Goal: Task Accomplishment & Management: Manage account settings

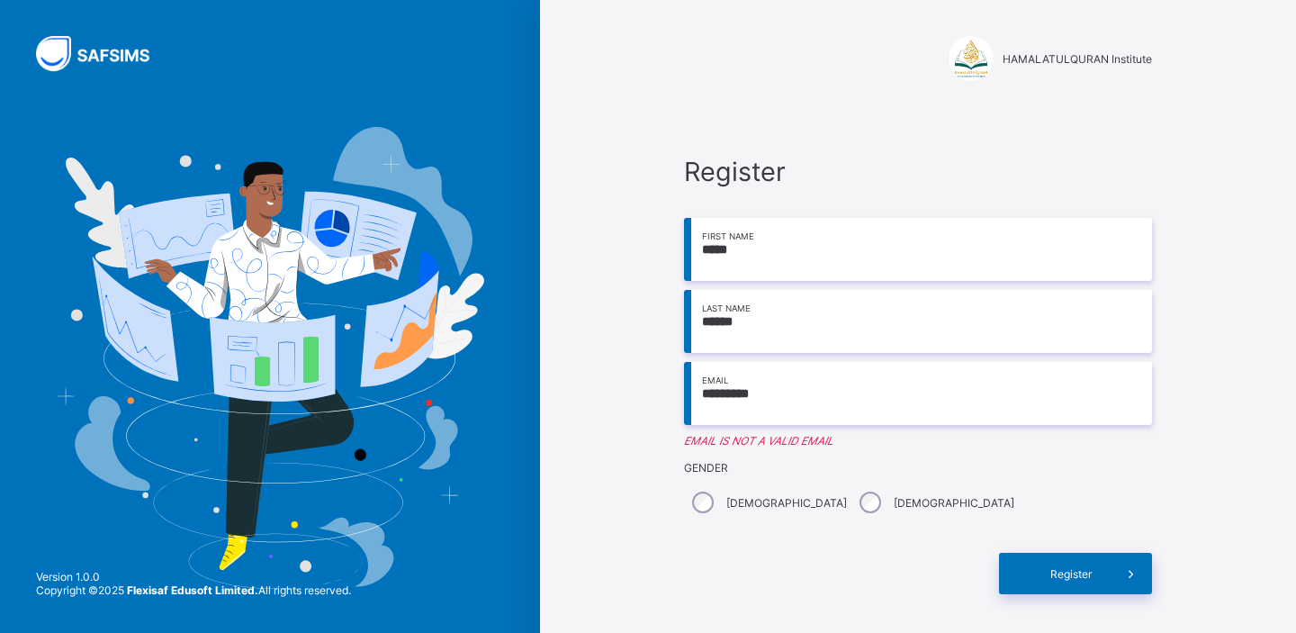
type input "**********"
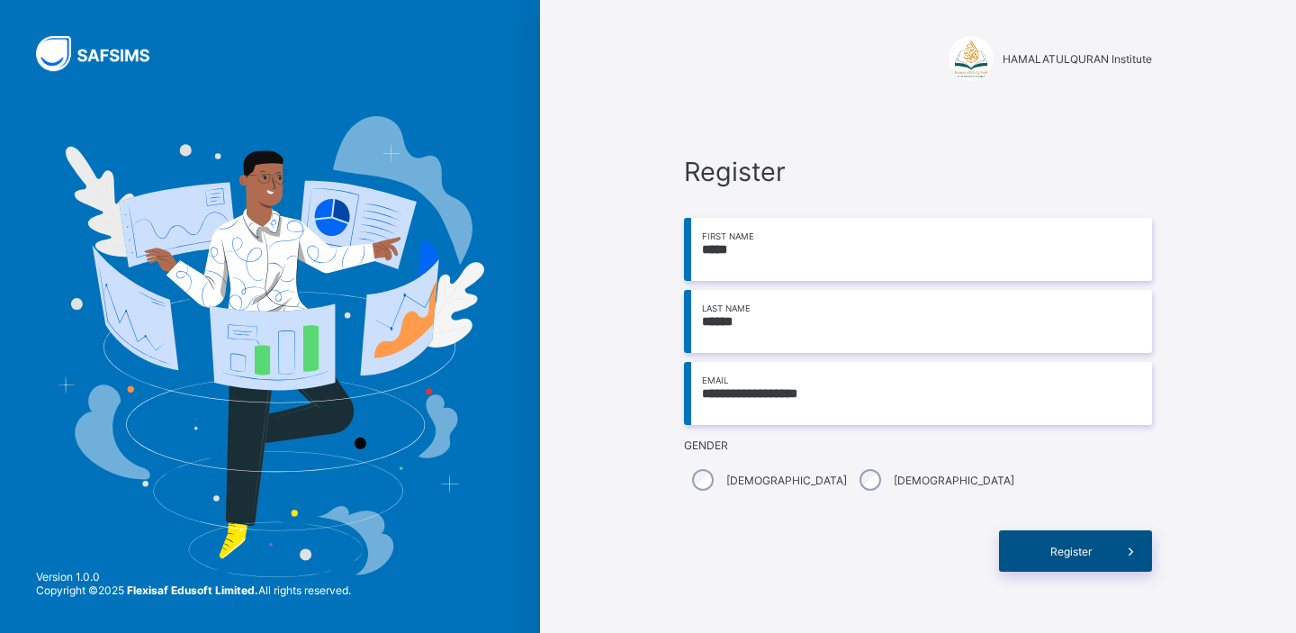
click at [1052, 556] on span "Register" at bounding box center [1071, 552] width 80 height 14
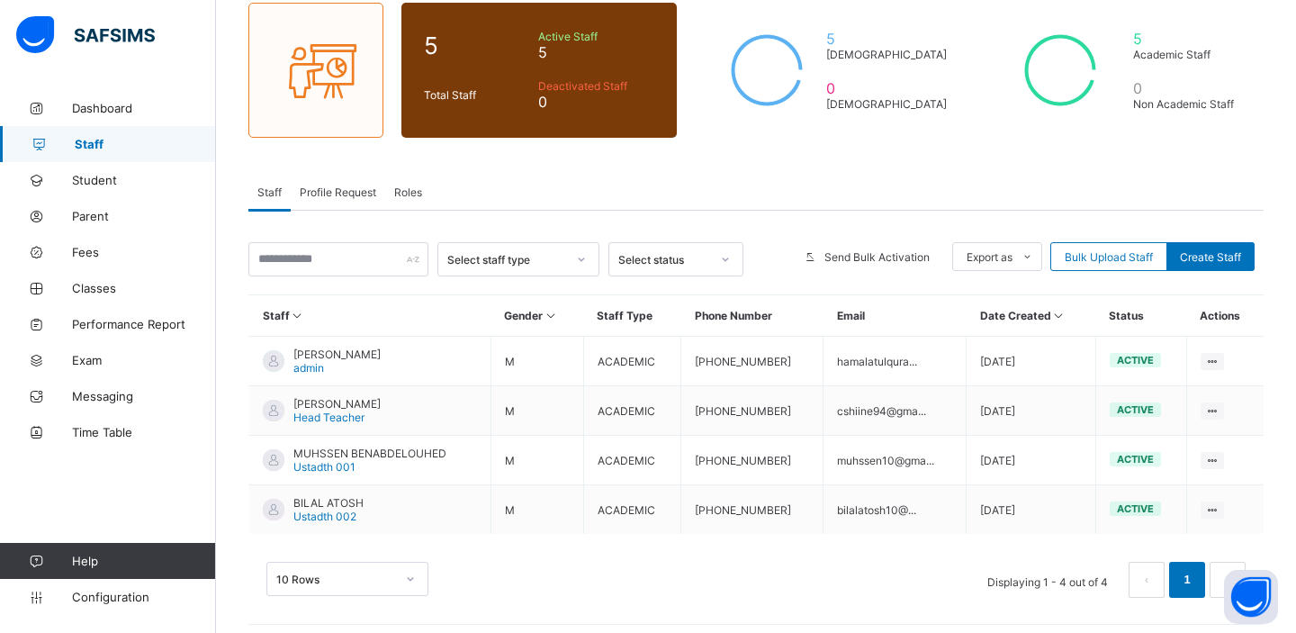
scroll to position [158, 0]
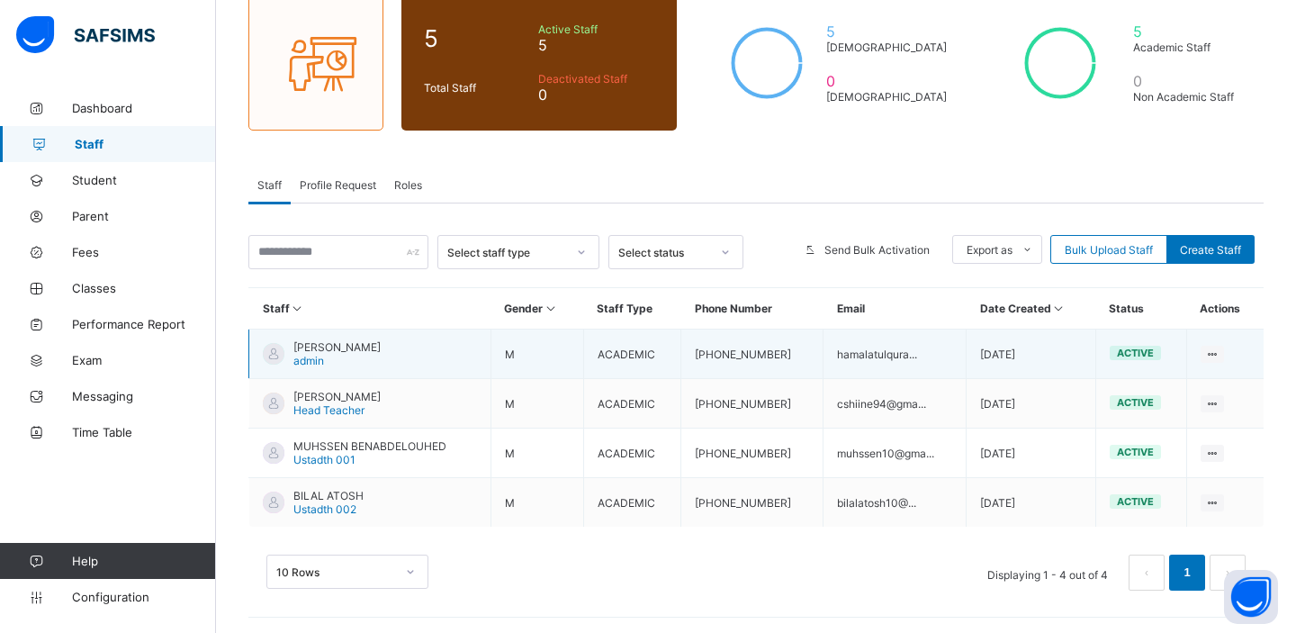
click at [381, 344] on span "[PERSON_NAME]" at bounding box center [336, 347] width 87 height 14
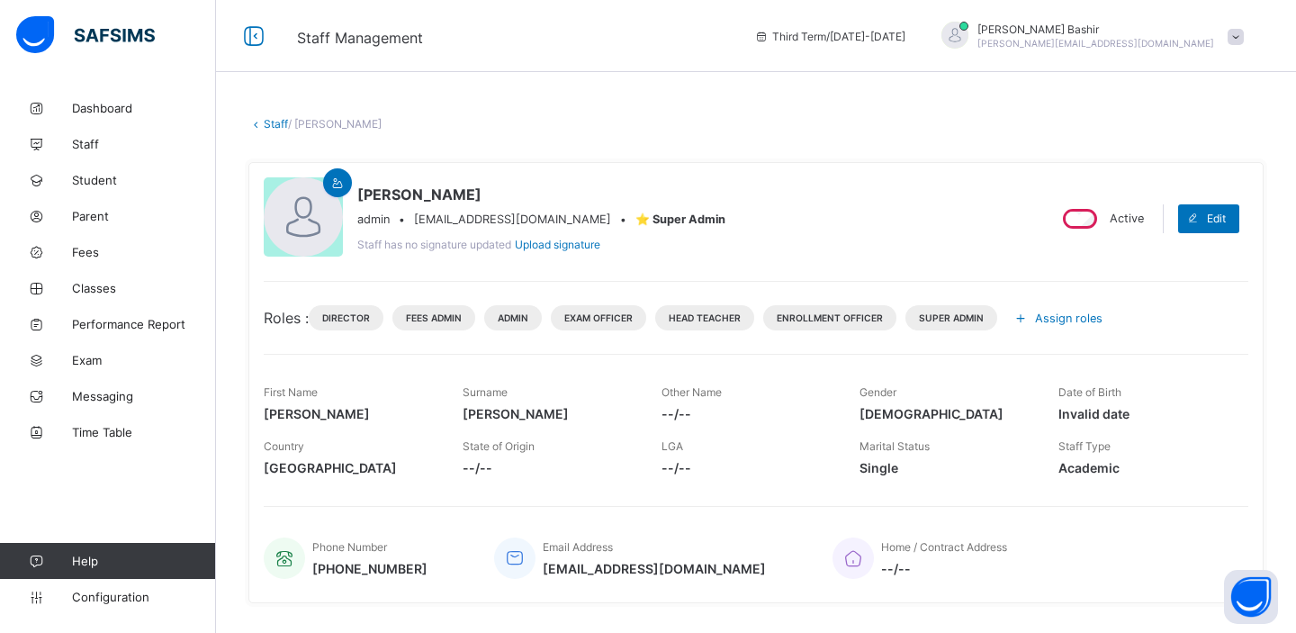
click at [1045, 316] on span "Assign roles" at bounding box center [1069, 318] width 68 height 14
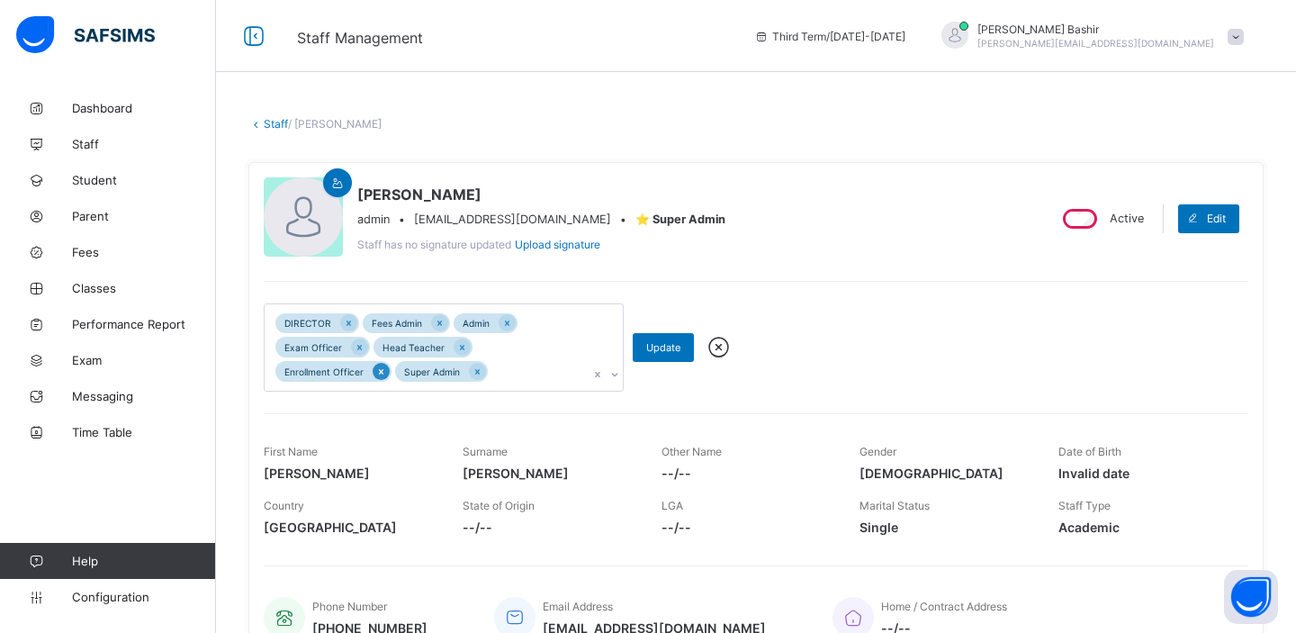
click at [381, 372] on icon at bounding box center [381, 371] width 5 height 5
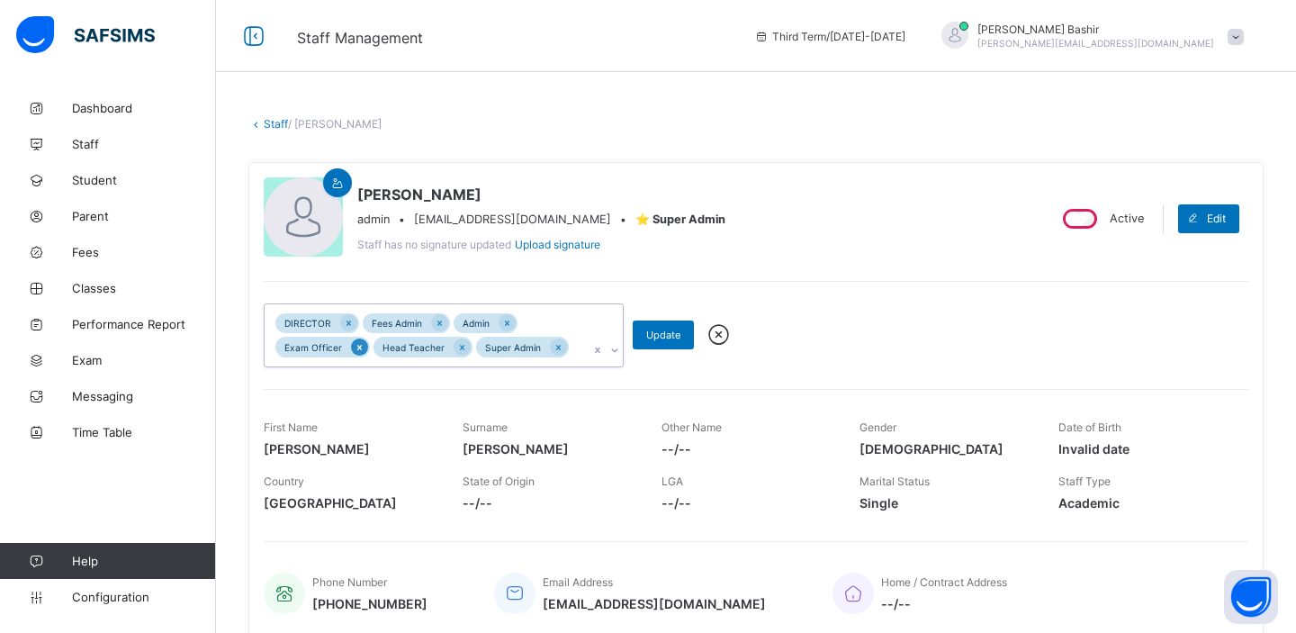
click at [356, 349] on icon at bounding box center [360, 347] width 10 height 13
click at [348, 320] on icon at bounding box center [349, 322] width 5 height 5
click at [521, 325] on icon at bounding box center [523, 323] width 10 height 13
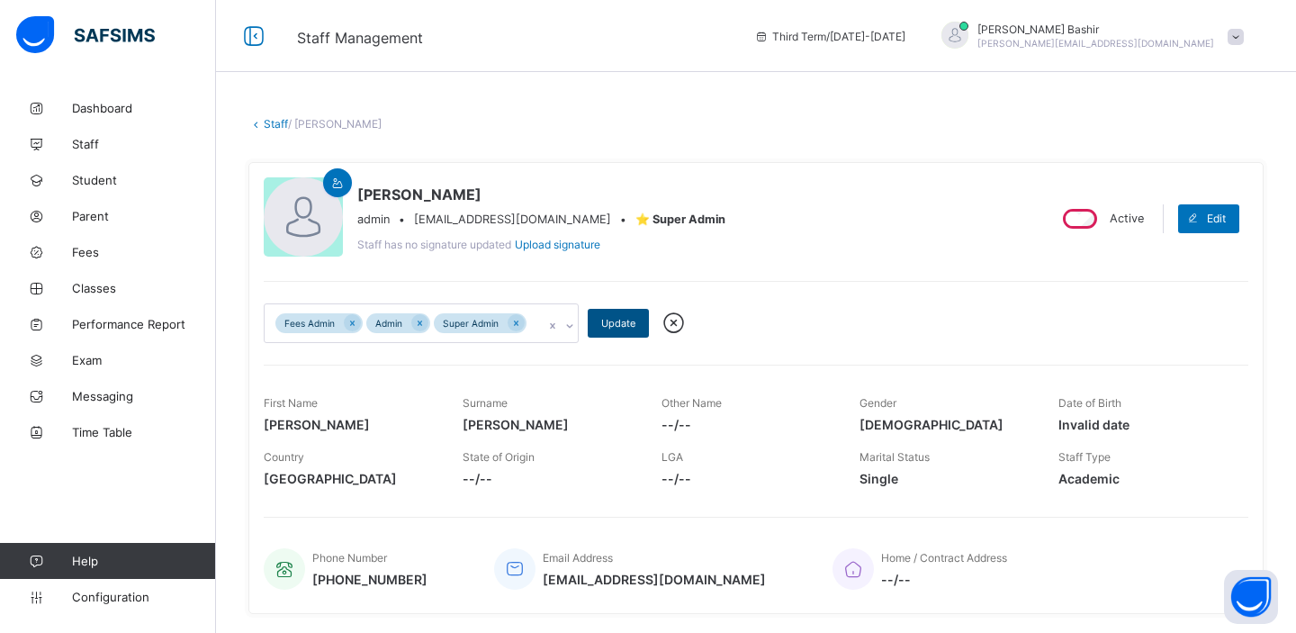
click at [615, 320] on span "Update" at bounding box center [618, 323] width 34 height 13
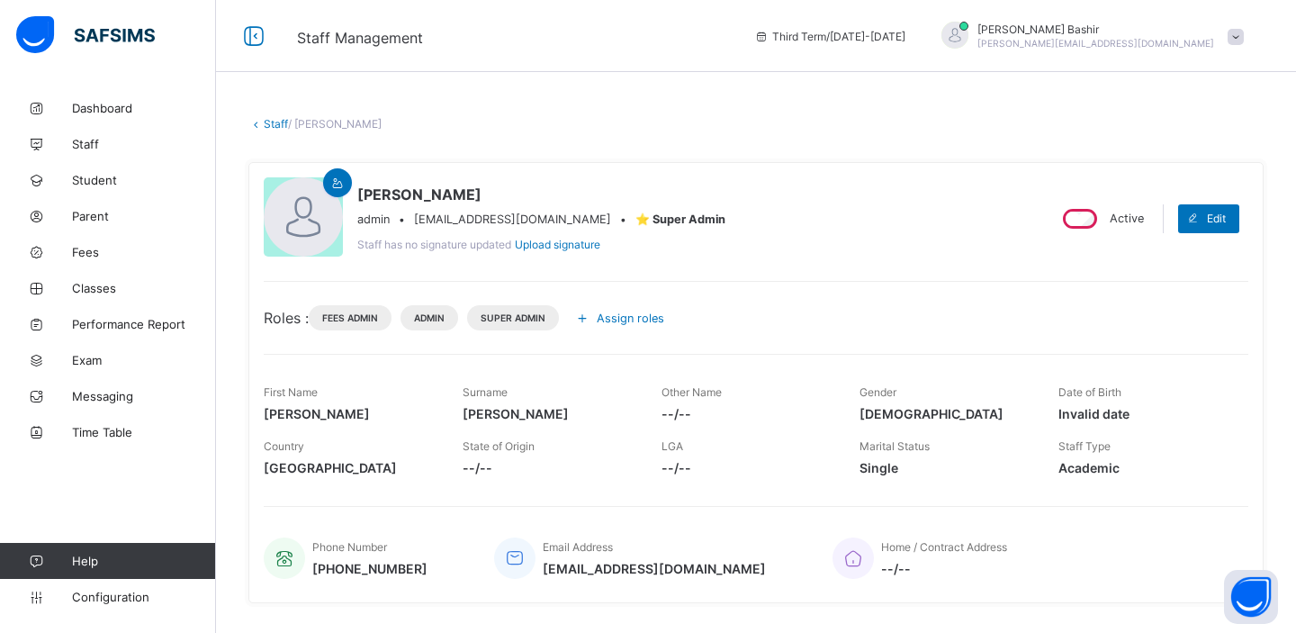
click at [646, 320] on span "Assign roles" at bounding box center [631, 318] width 68 height 14
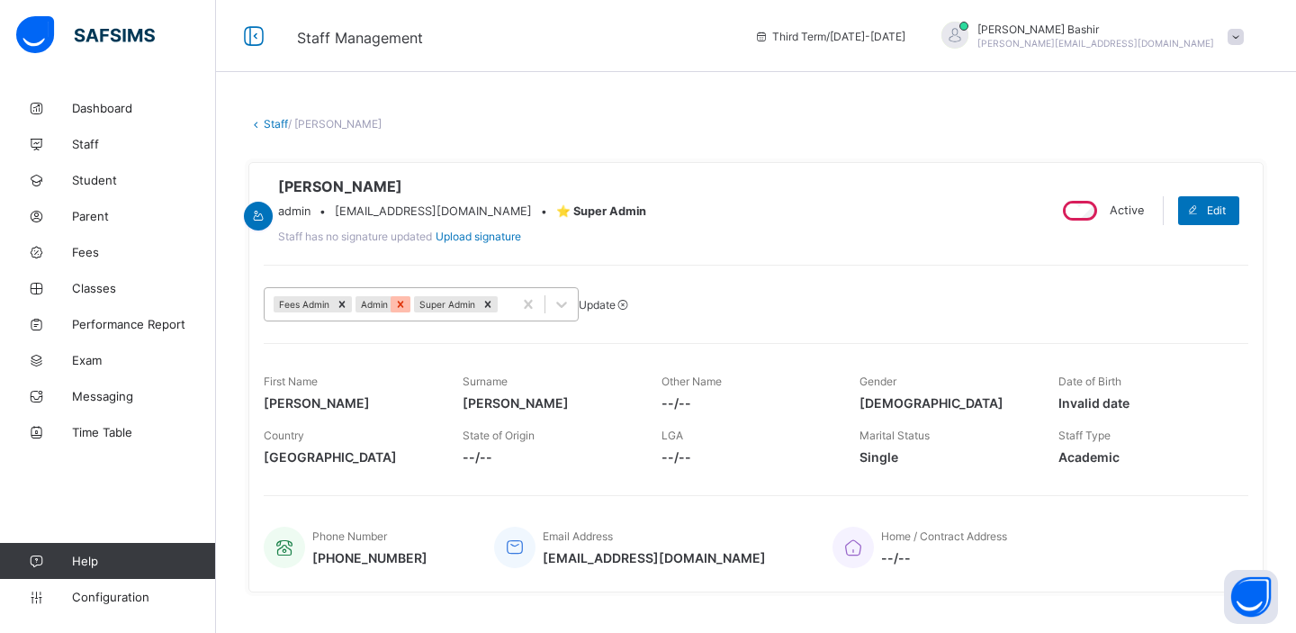
click at [407, 311] on icon at bounding box center [400, 304] width 13 height 13
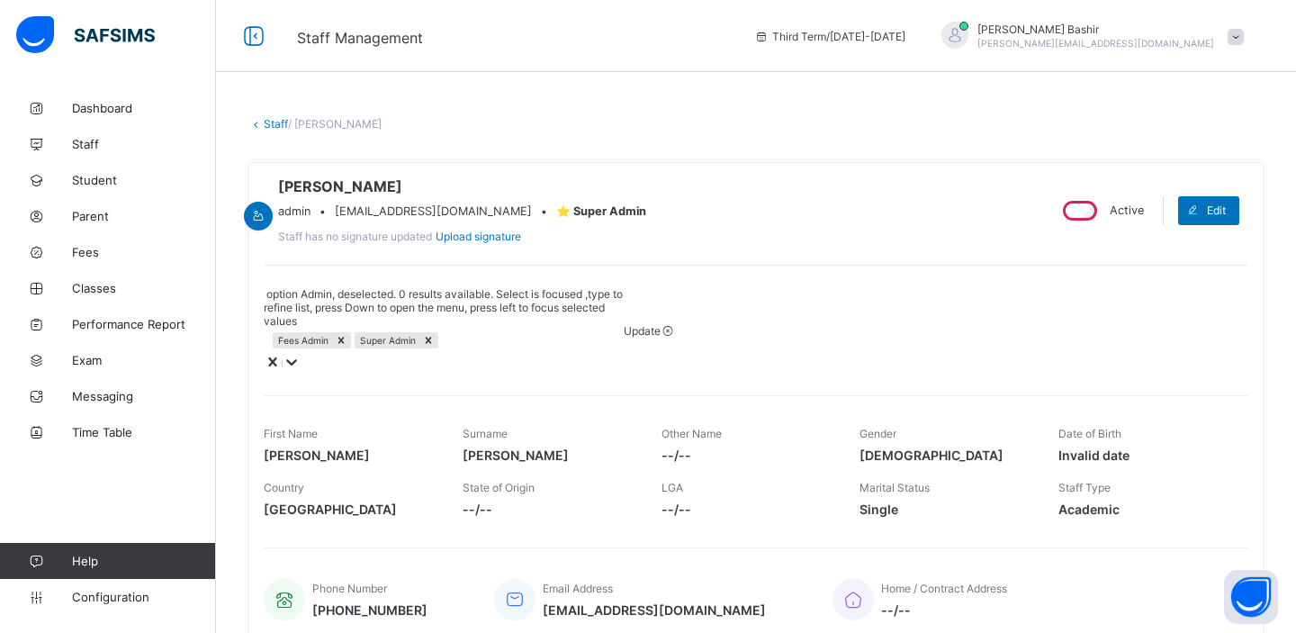
click at [624, 324] on span "Update" at bounding box center [642, 331] width 37 height 14
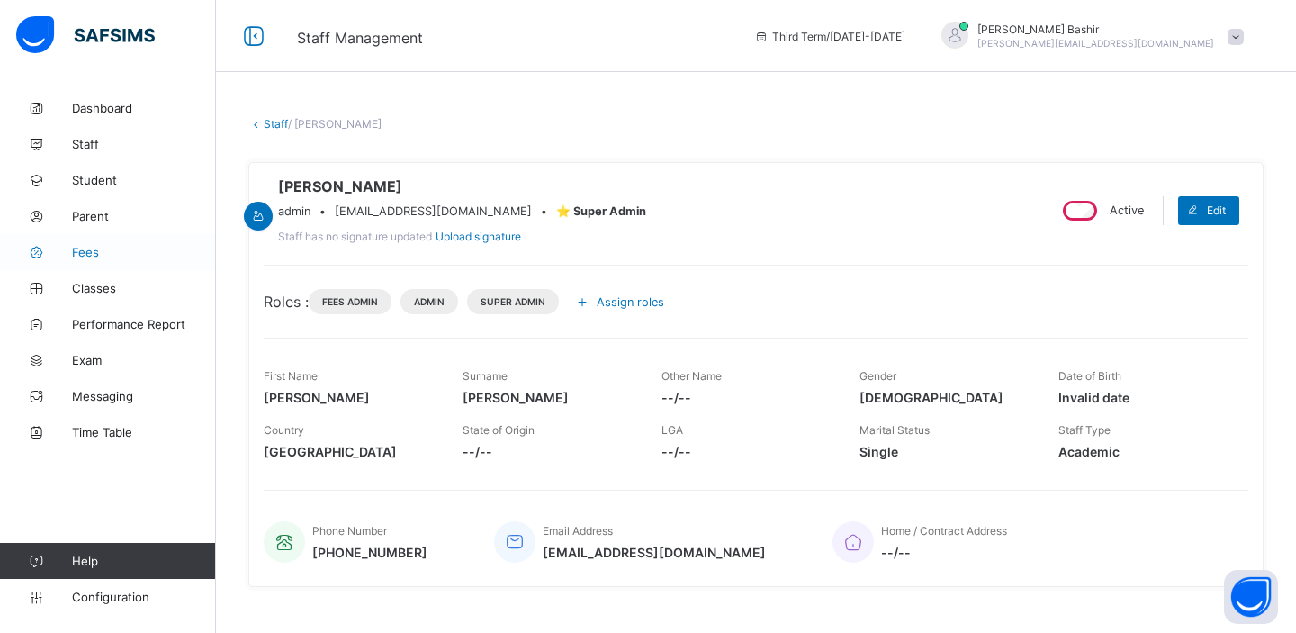
click at [91, 252] on span "Fees" at bounding box center [144, 252] width 144 height 14
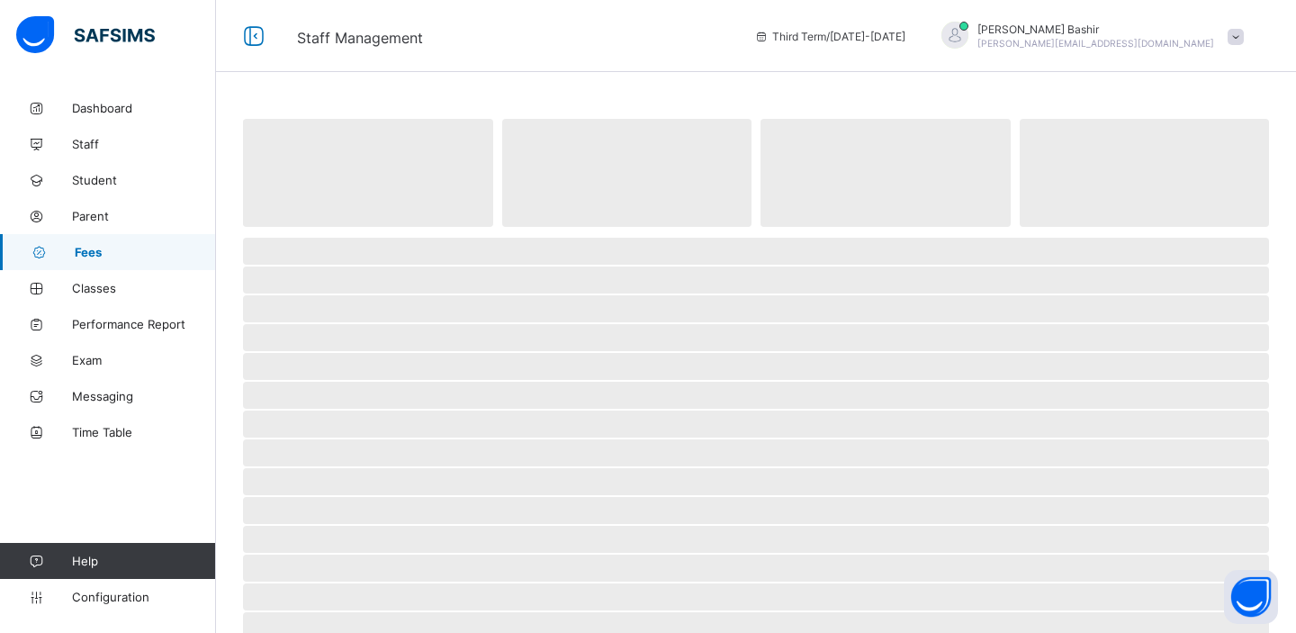
select select "****"
select select "*"
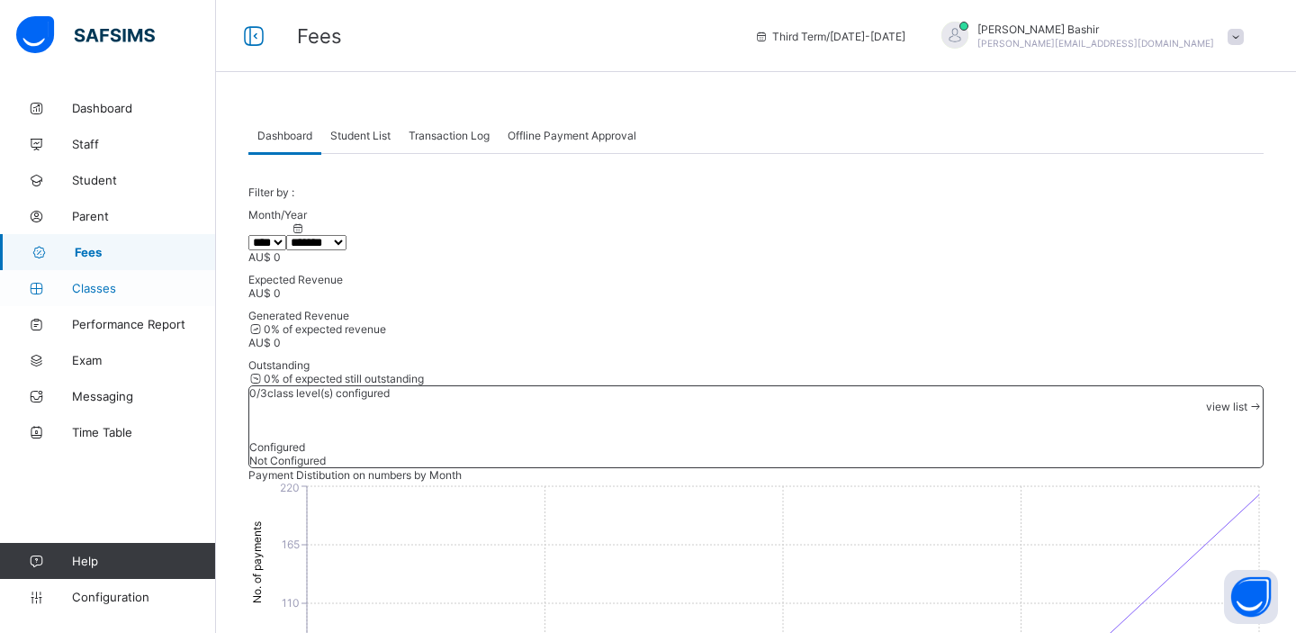
click at [99, 277] on link "Classes" at bounding box center [108, 288] width 216 height 36
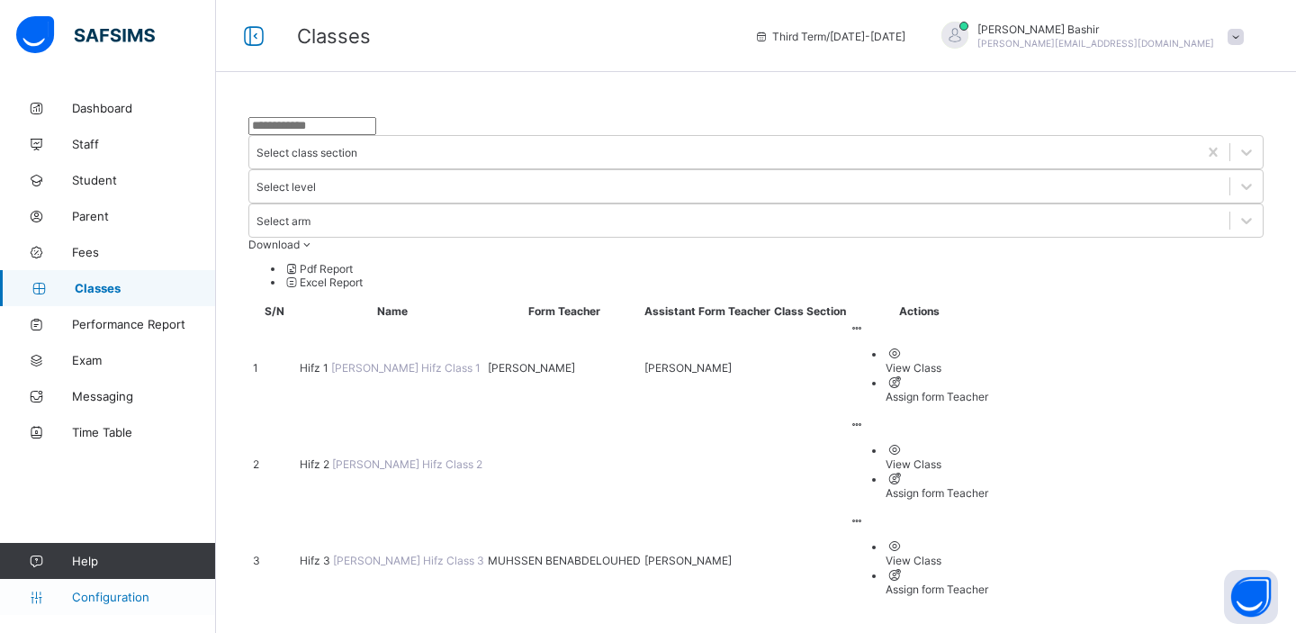
click at [119, 593] on span "Configuration" at bounding box center [143, 597] width 143 height 14
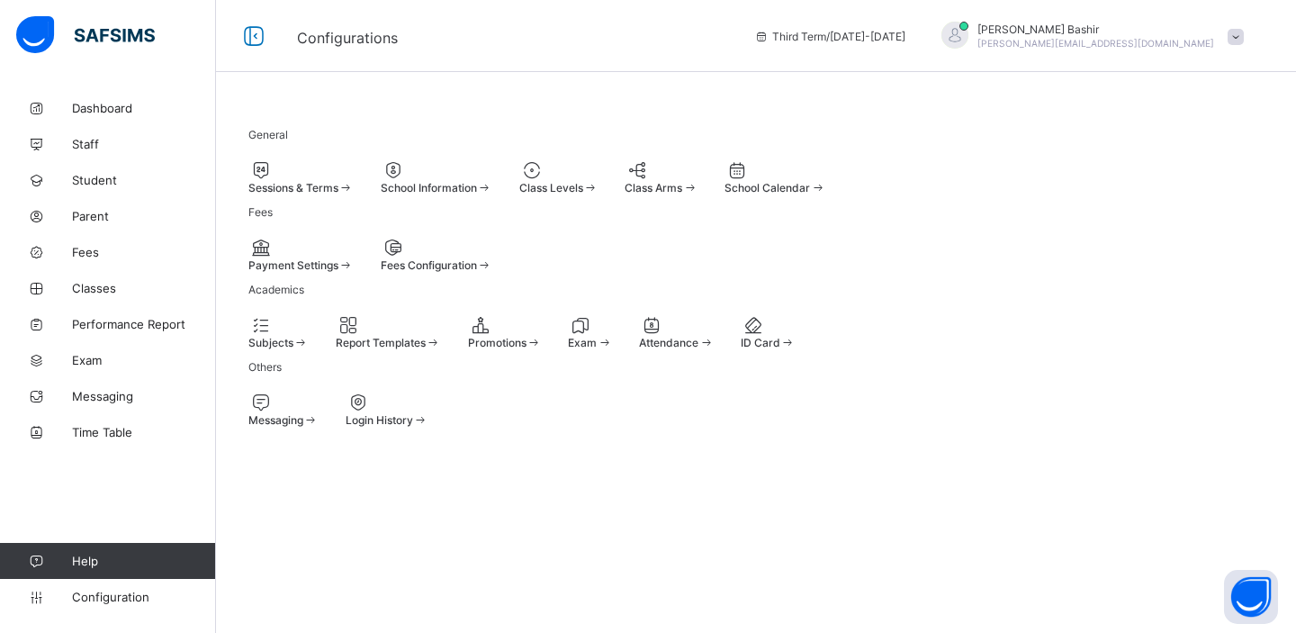
click at [381, 258] on span at bounding box center [381, 258] width 0 height 0
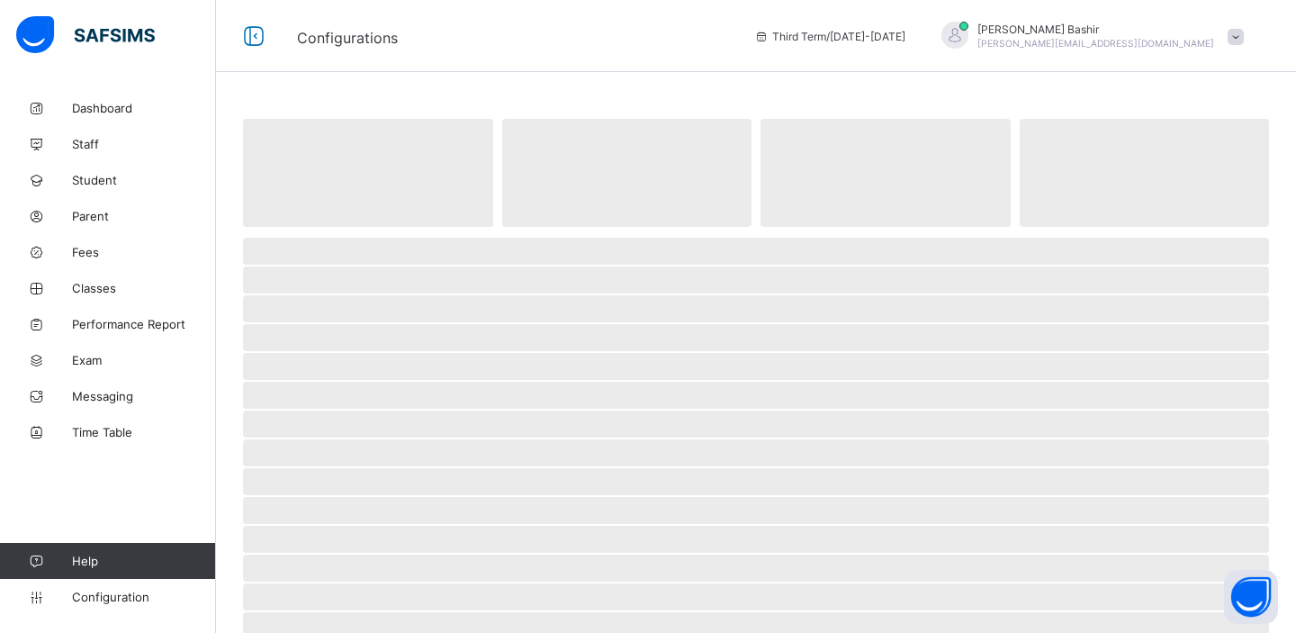
select select "****"
select select "*"
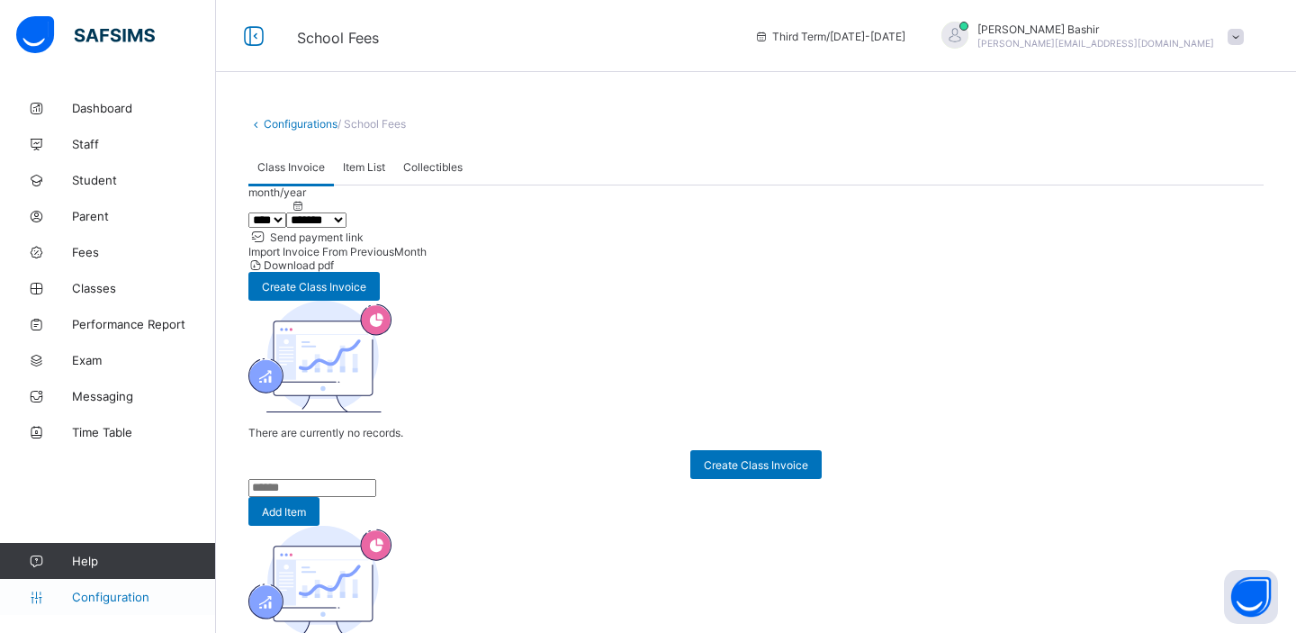
click at [128, 596] on span "Configuration" at bounding box center [143, 597] width 143 height 14
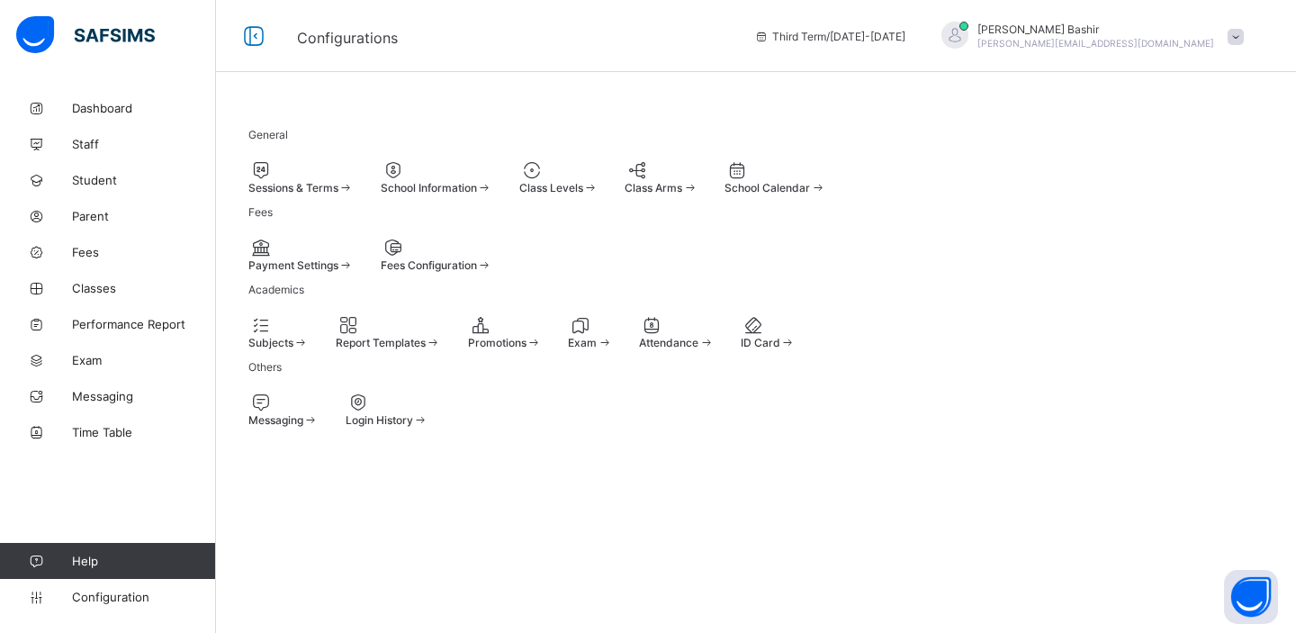
click at [381, 258] on span at bounding box center [381, 258] width 0 height 0
select select "****"
select select "*"
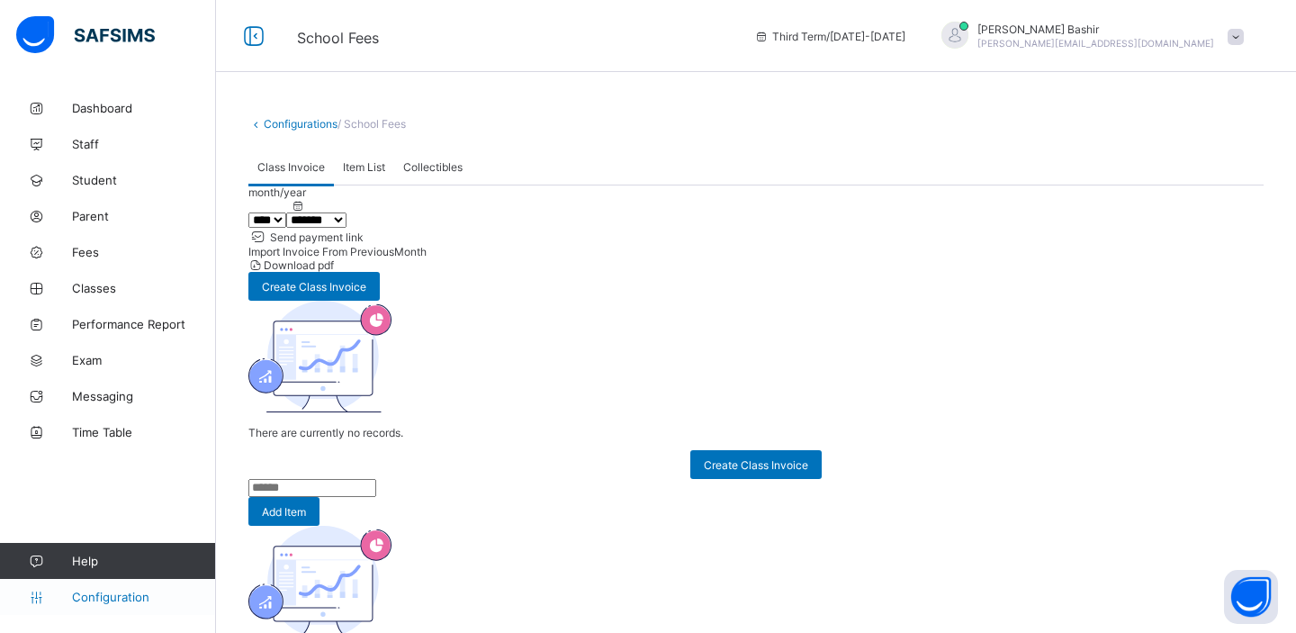
click at [101, 600] on span "Configuration" at bounding box center [143, 597] width 143 height 14
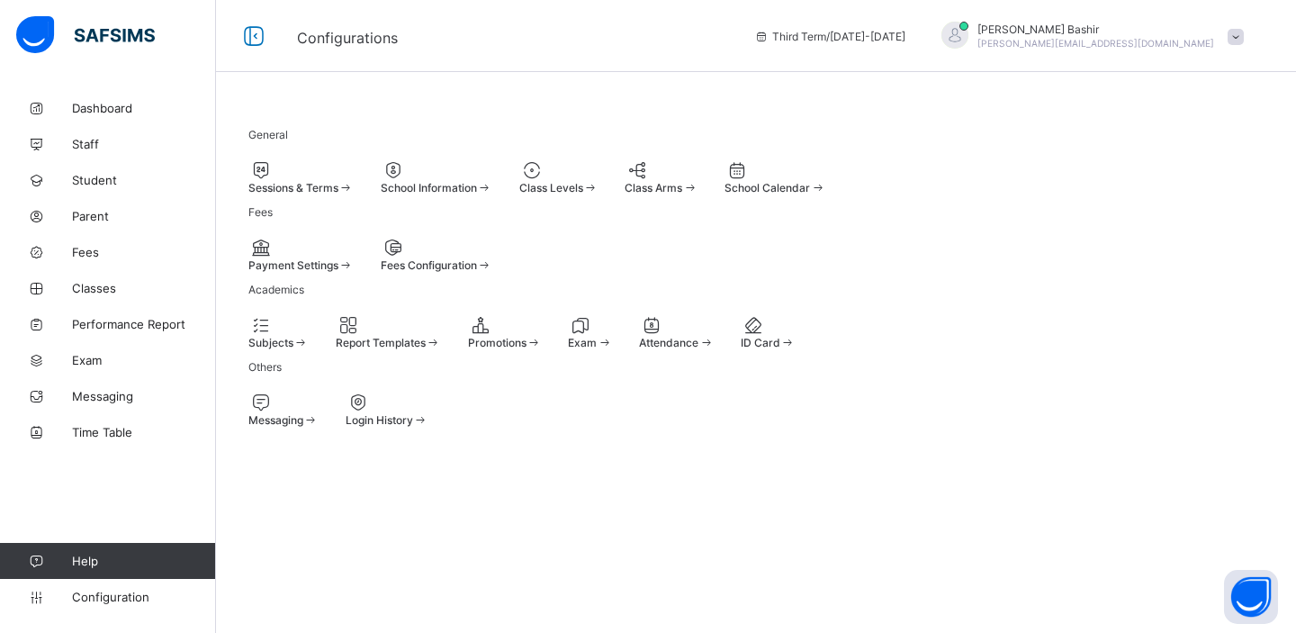
click at [352, 258] on div at bounding box center [300, 248] width 105 height 22
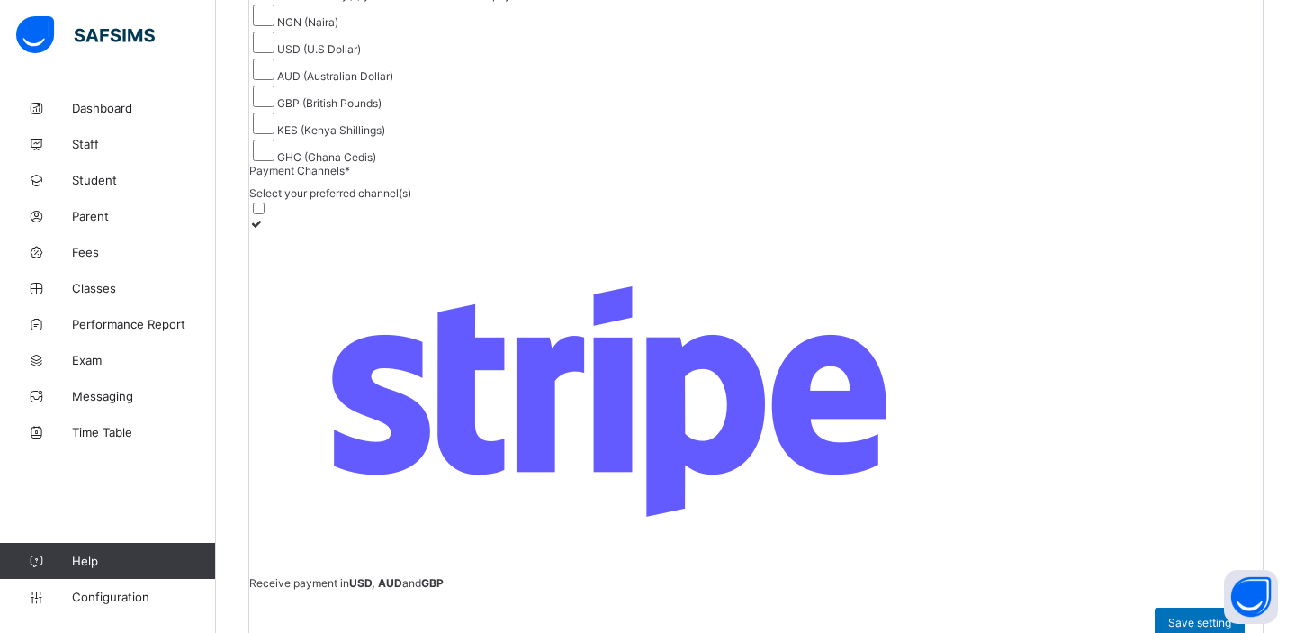
scroll to position [351, 0]
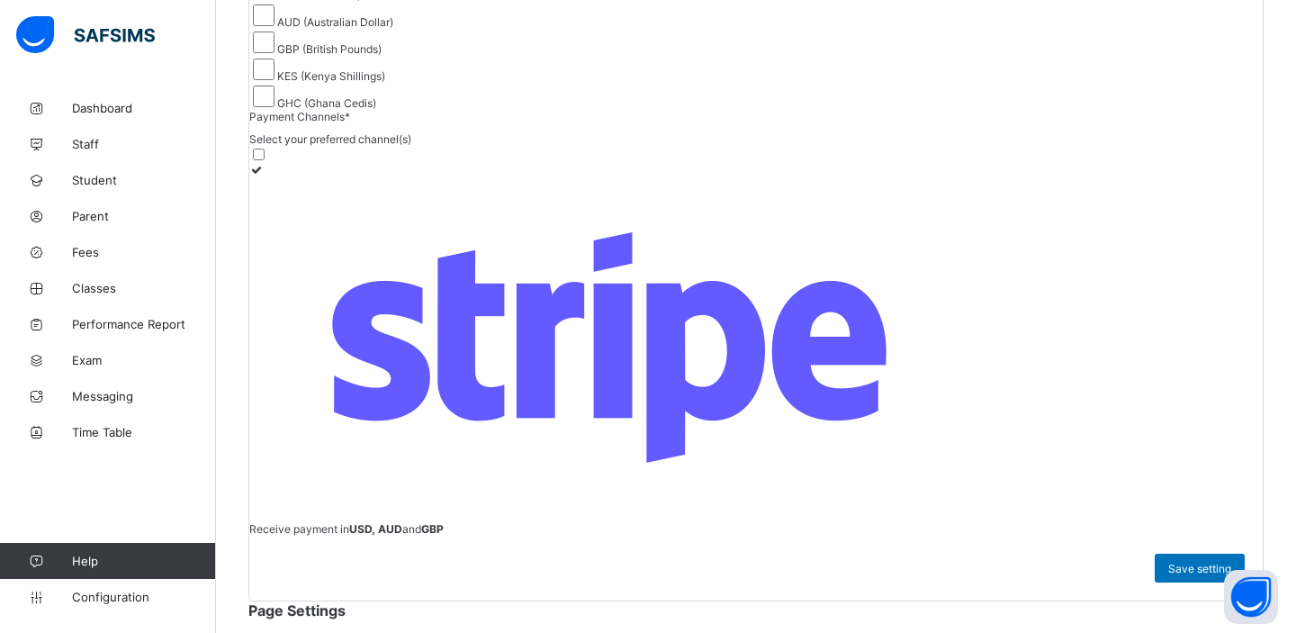
scroll to position [0, 0]
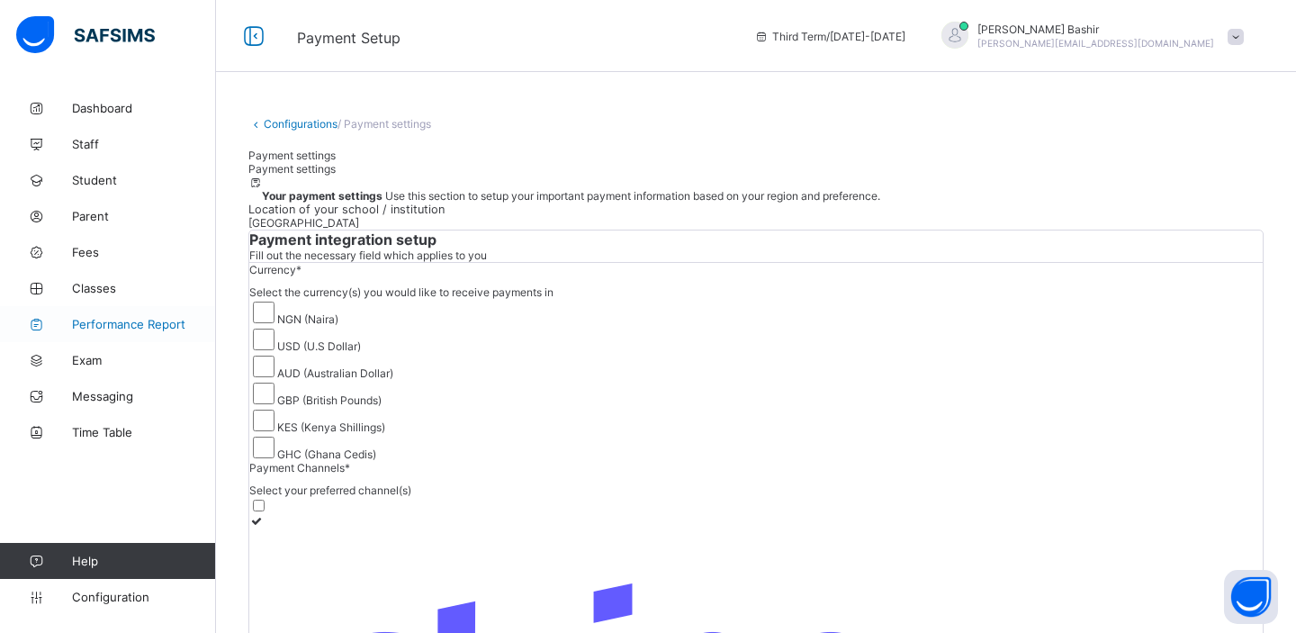
click at [126, 328] on span "Performance Report" at bounding box center [144, 324] width 144 height 14
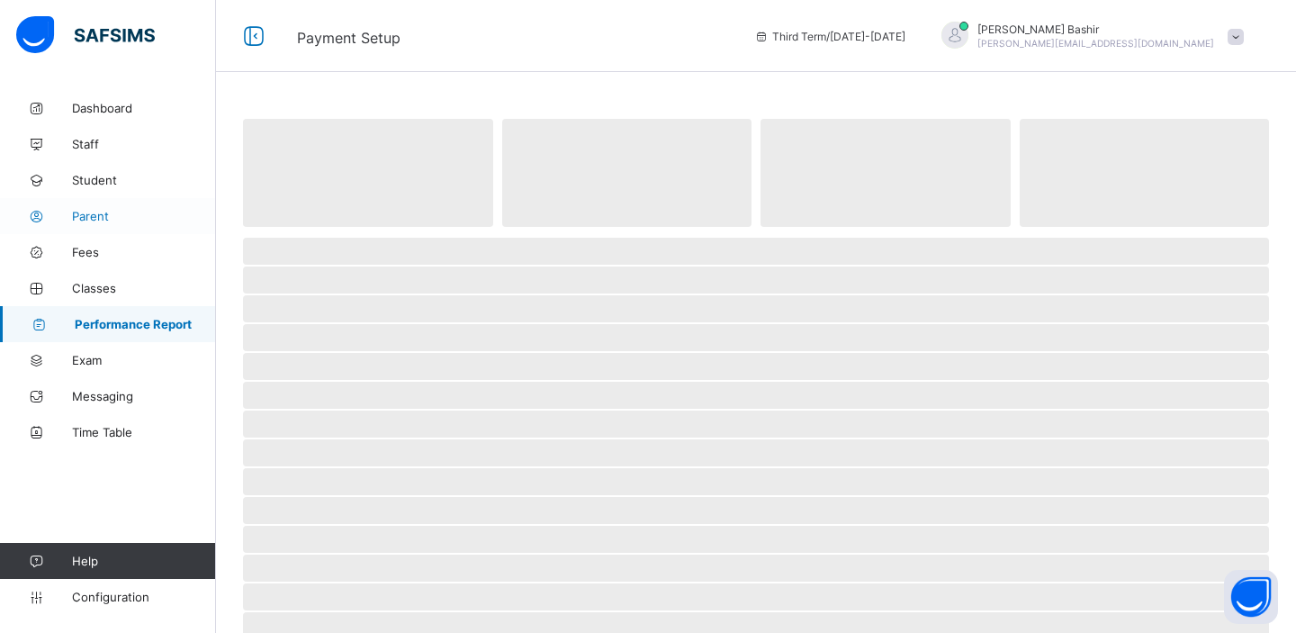
click at [111, 198] on link "Parent" at bounding box center [108, 216] width 216 height 36
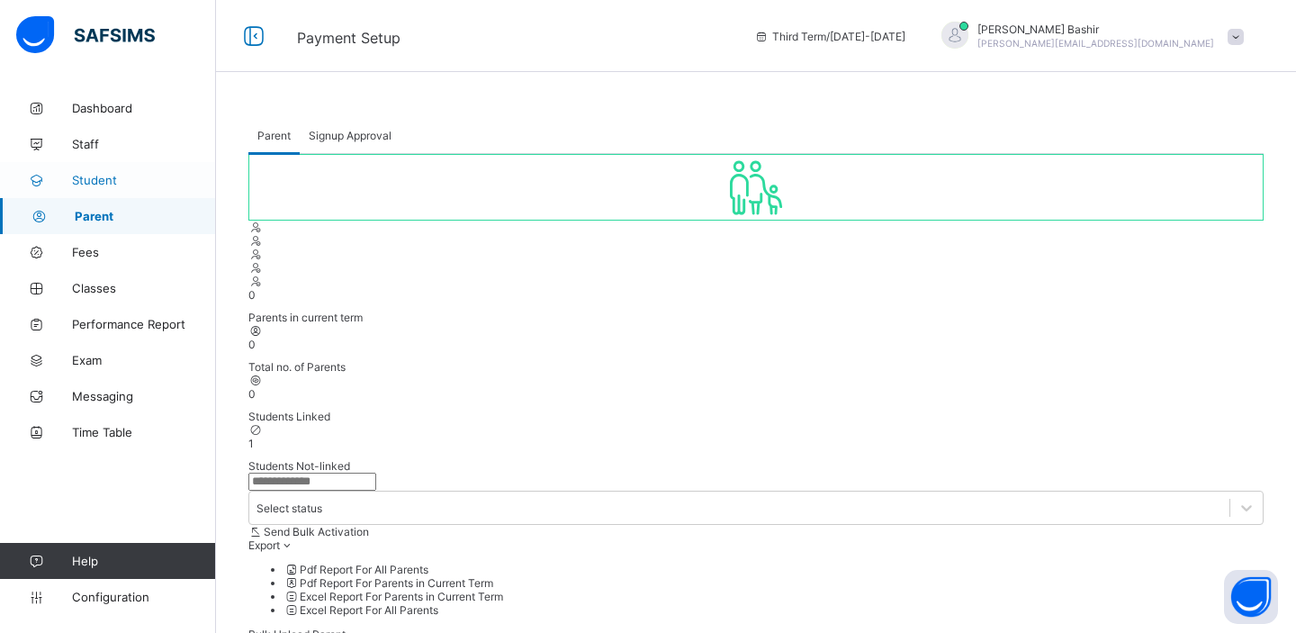
click at [90, 176] on span "Student" at bounding box center [144, 180] width 144 height 14
